Goal: Check status: Check status

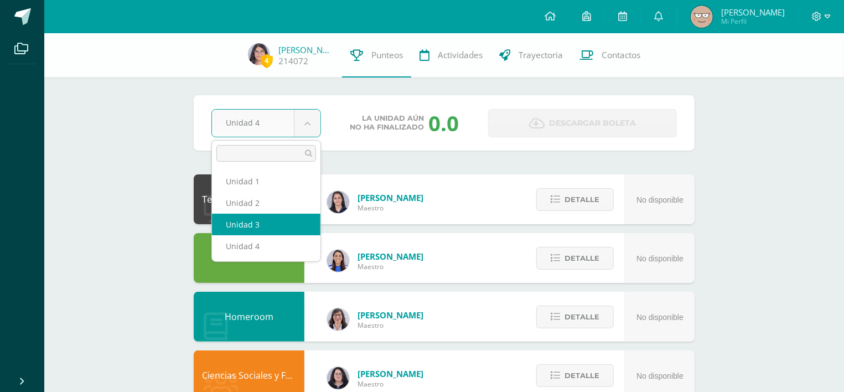
select select "Unidad 3"
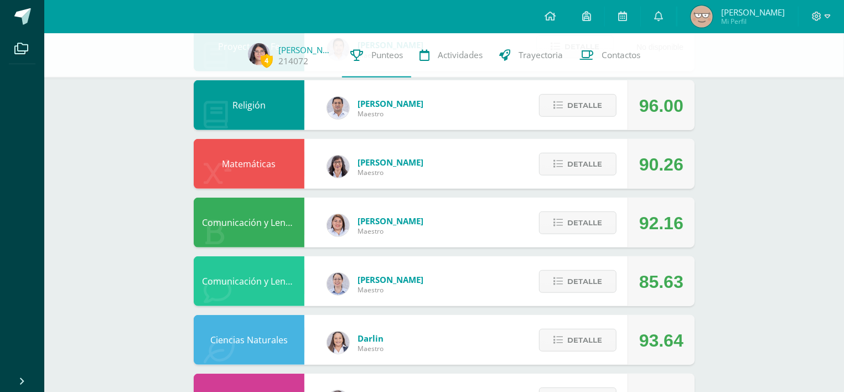
scroll to position [388, 0]
click at [592, 153] on span "Detalle" at bounding box center [584, 163] width 35 height 20
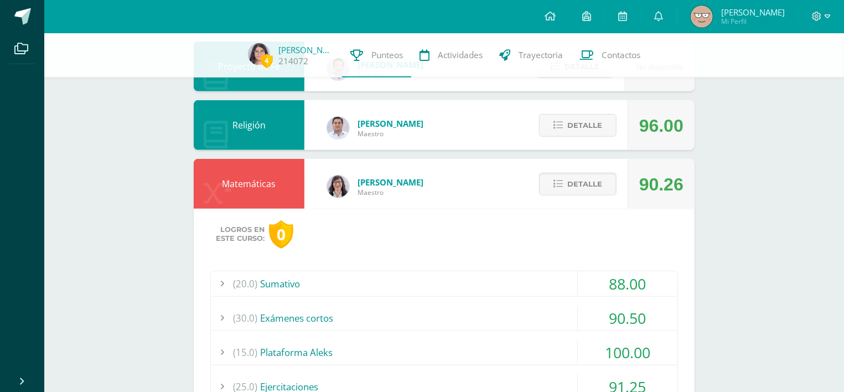
scroll to position [368, 0]
click at [582, 174] on span "Detalle" at bounding box center [584, 183] width 35 height 20
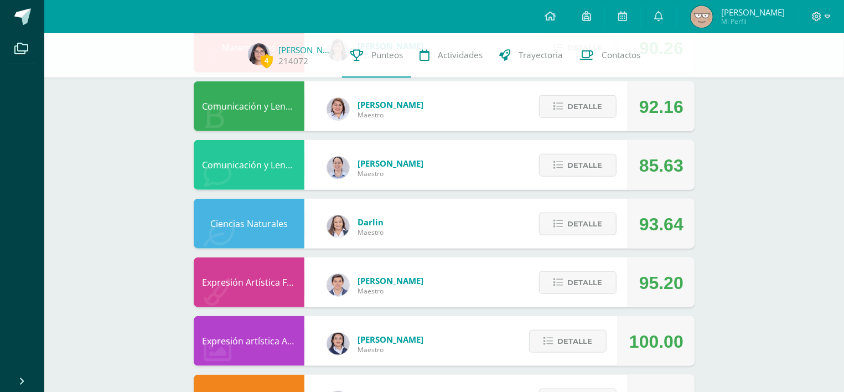
scroll to position [506, 0]
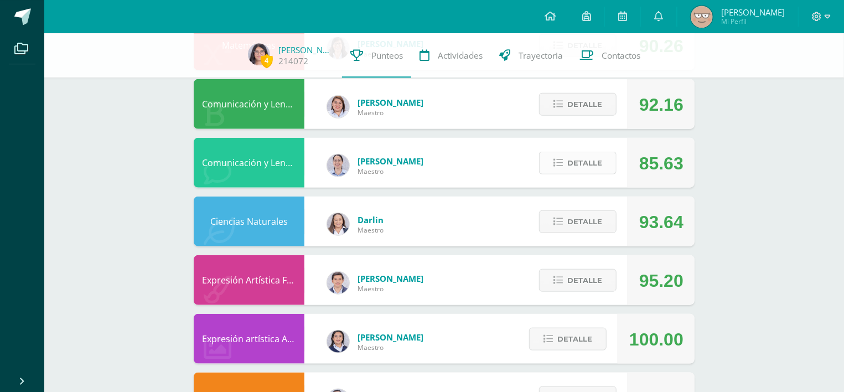
click at [571, 153] on span "Detalle" at bounding box center [584, 163] width 35 height 20
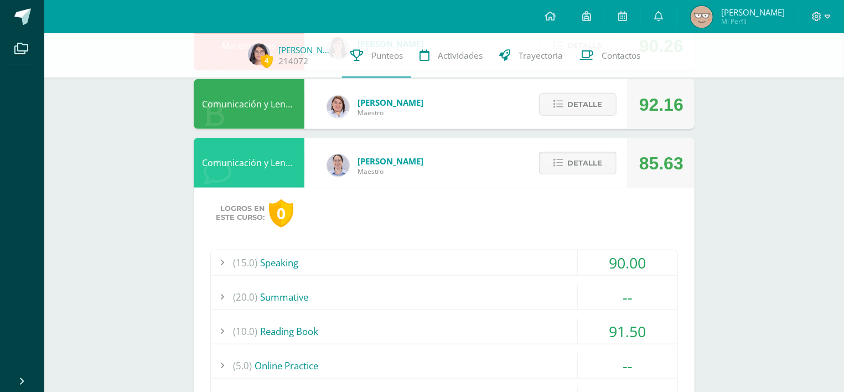
click at [571, 153] on span "Detalle" at bounding box center [584, 163] width 35 height 20
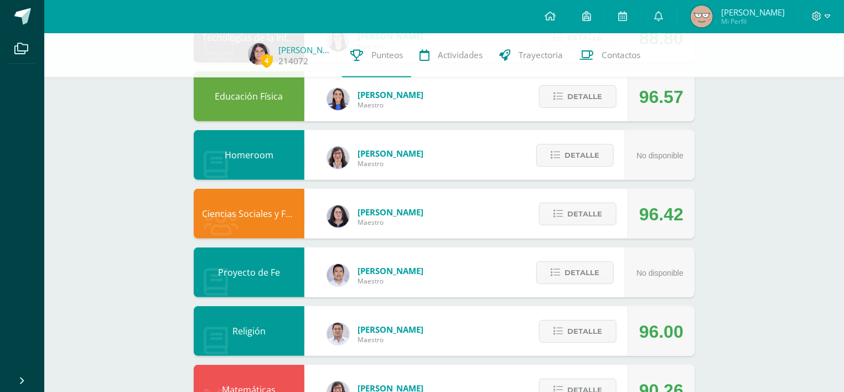
scroll to position [163, 0]
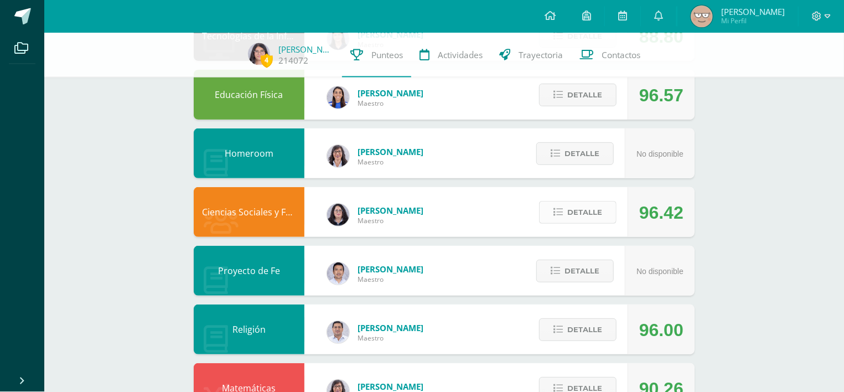
click at [575, 205] on span "Detalle" at bounding box center [584, 212] width 35 height 20
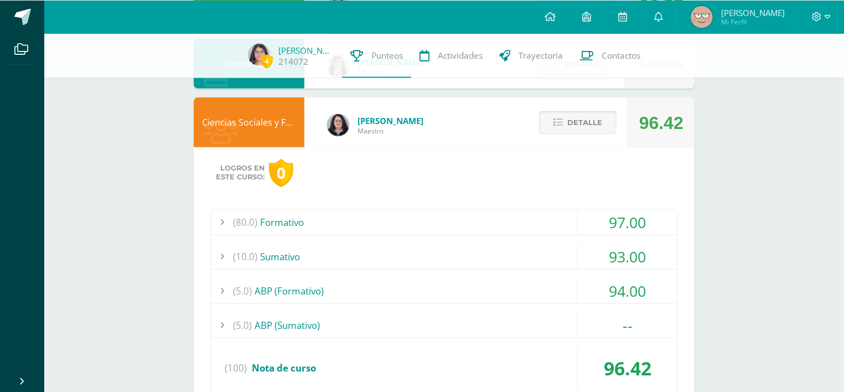
scroll to position [254, 0]
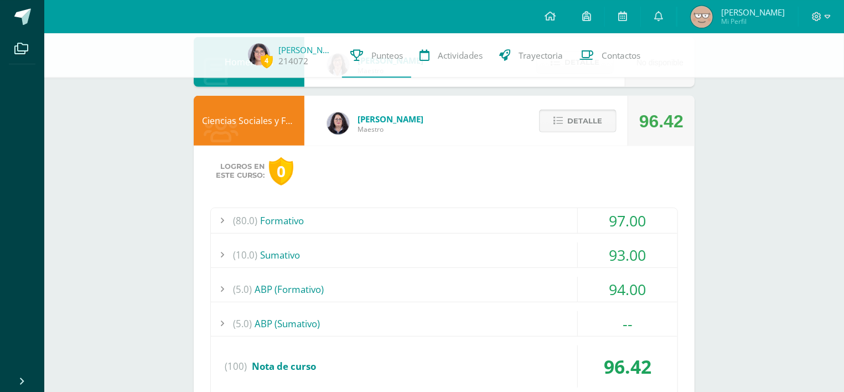
click at [563, 110] on button "Detalle" at bounding box center [577, 121] width 77 height 23
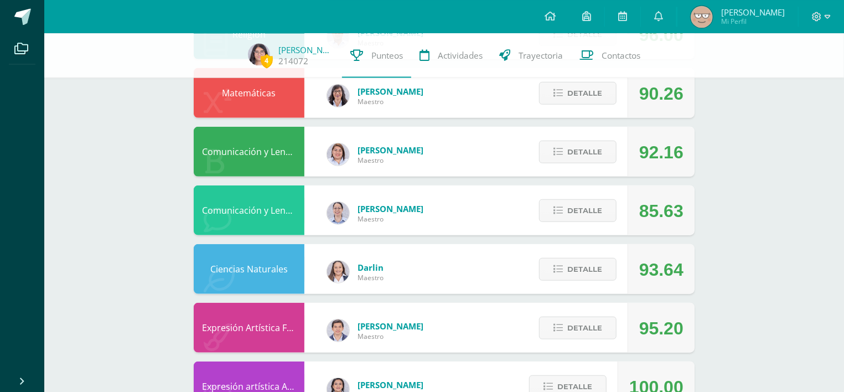
scroll to position [461, 0]
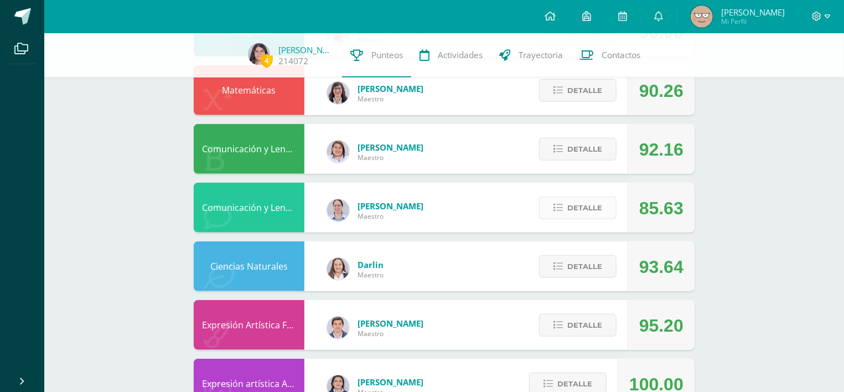
click at [555, 203] on icon at bounding box center [557, 207] width 9 height 9
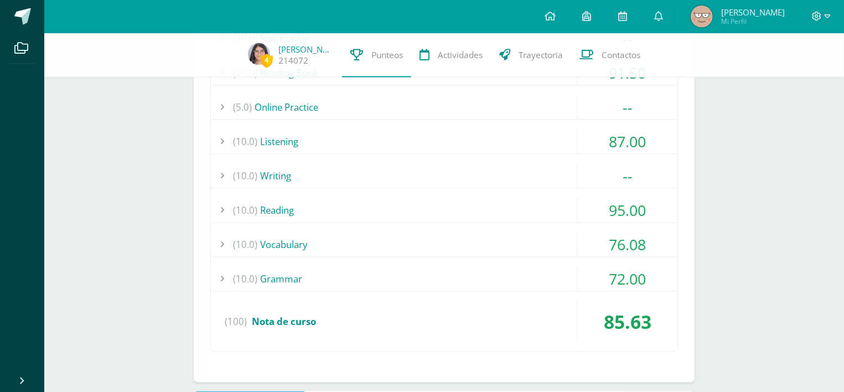
scroll to position [835, 0]
